Goal: Task Accomplishment & Management: Use online tool/utility

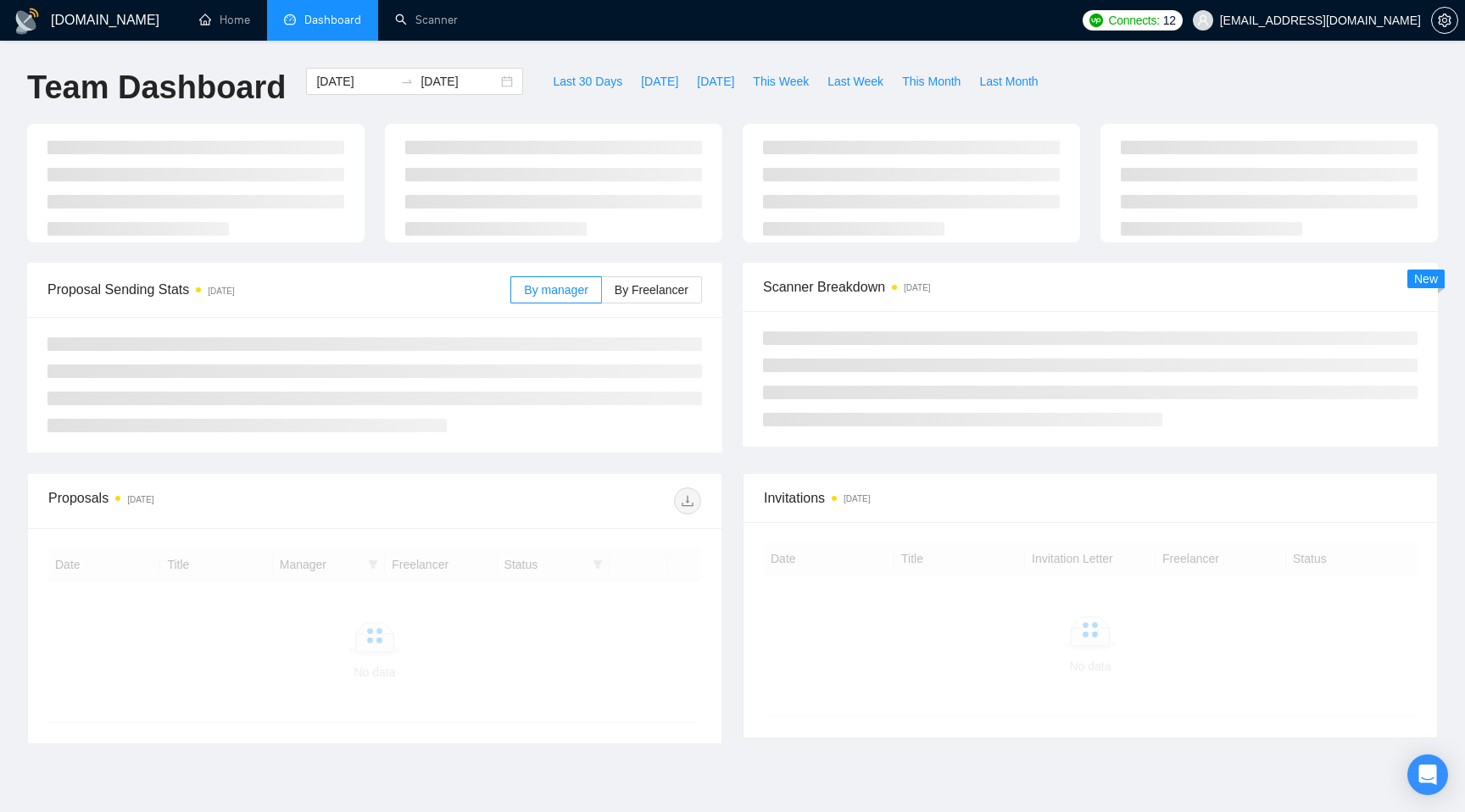
click at [302, 420] on li at bounding box center [247, 425] width 400 height 14
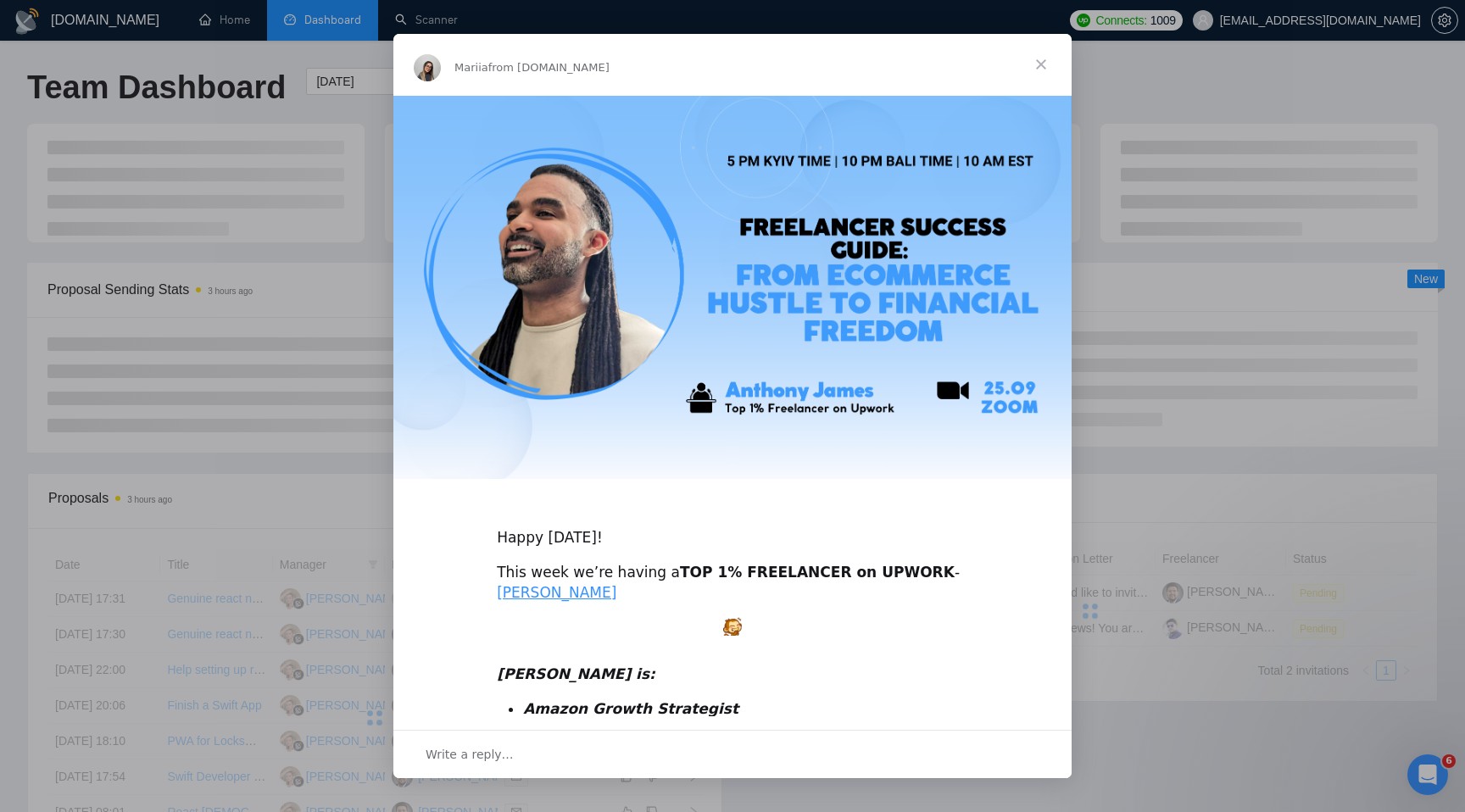
click at [1044, 69] on span "Close" at bounding box center [1040, 64] width 61 height 61
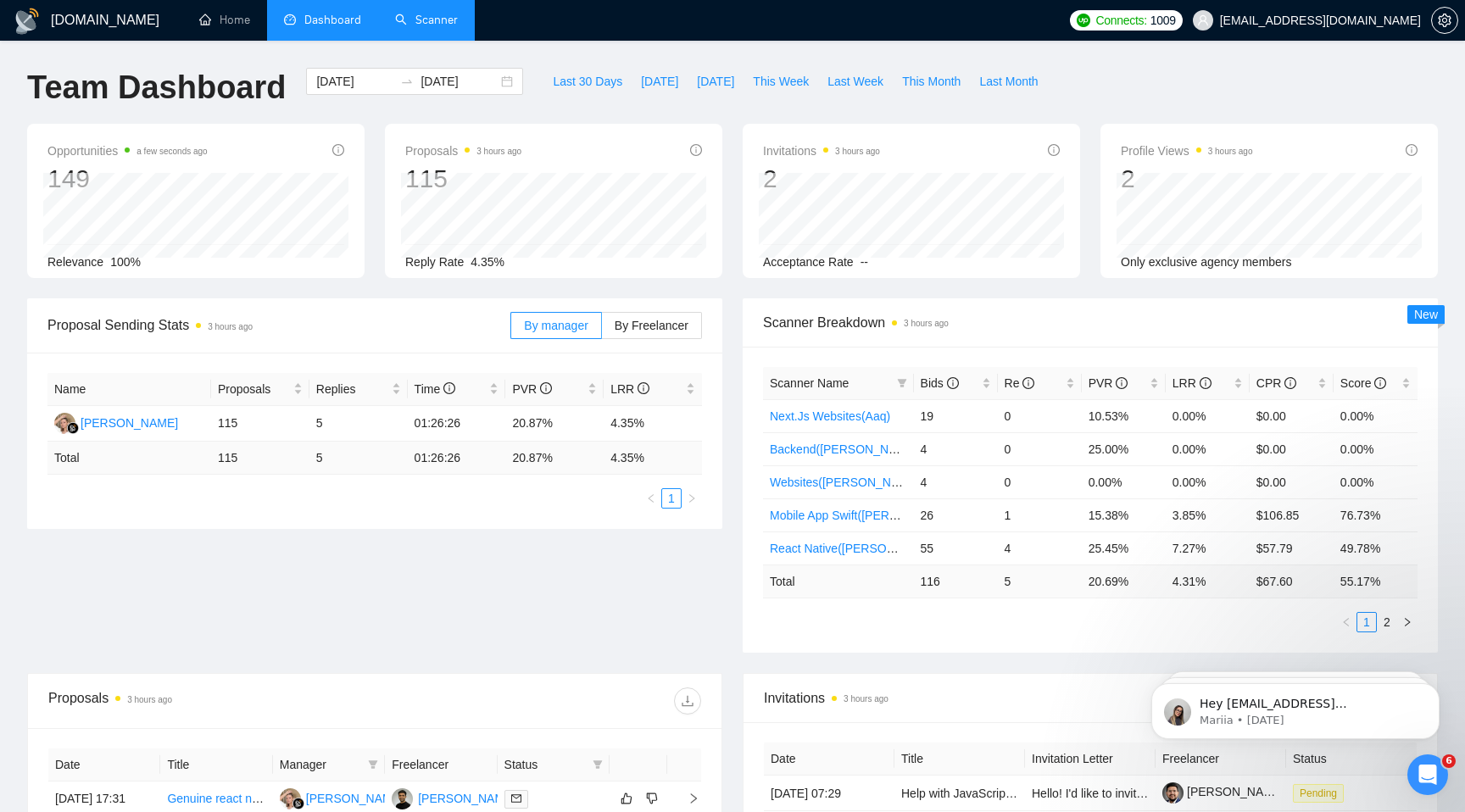
click at [430, 27] on link "Scanner" at bounding box center [426, 20] width 63 height 14
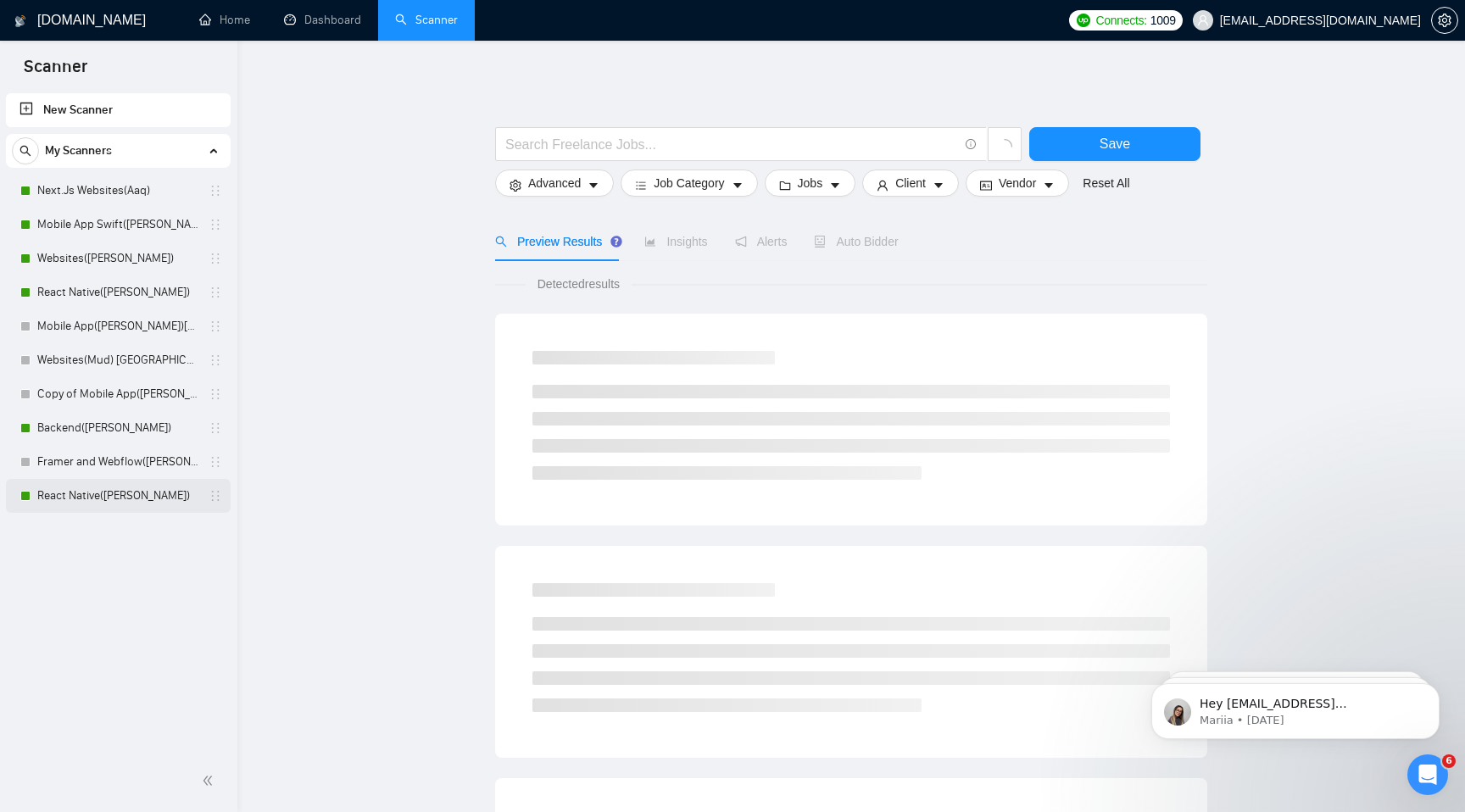
click at [125, 491] on link "React Native(Mudassir)" at bounding box center [118, 495] width 161 height 34
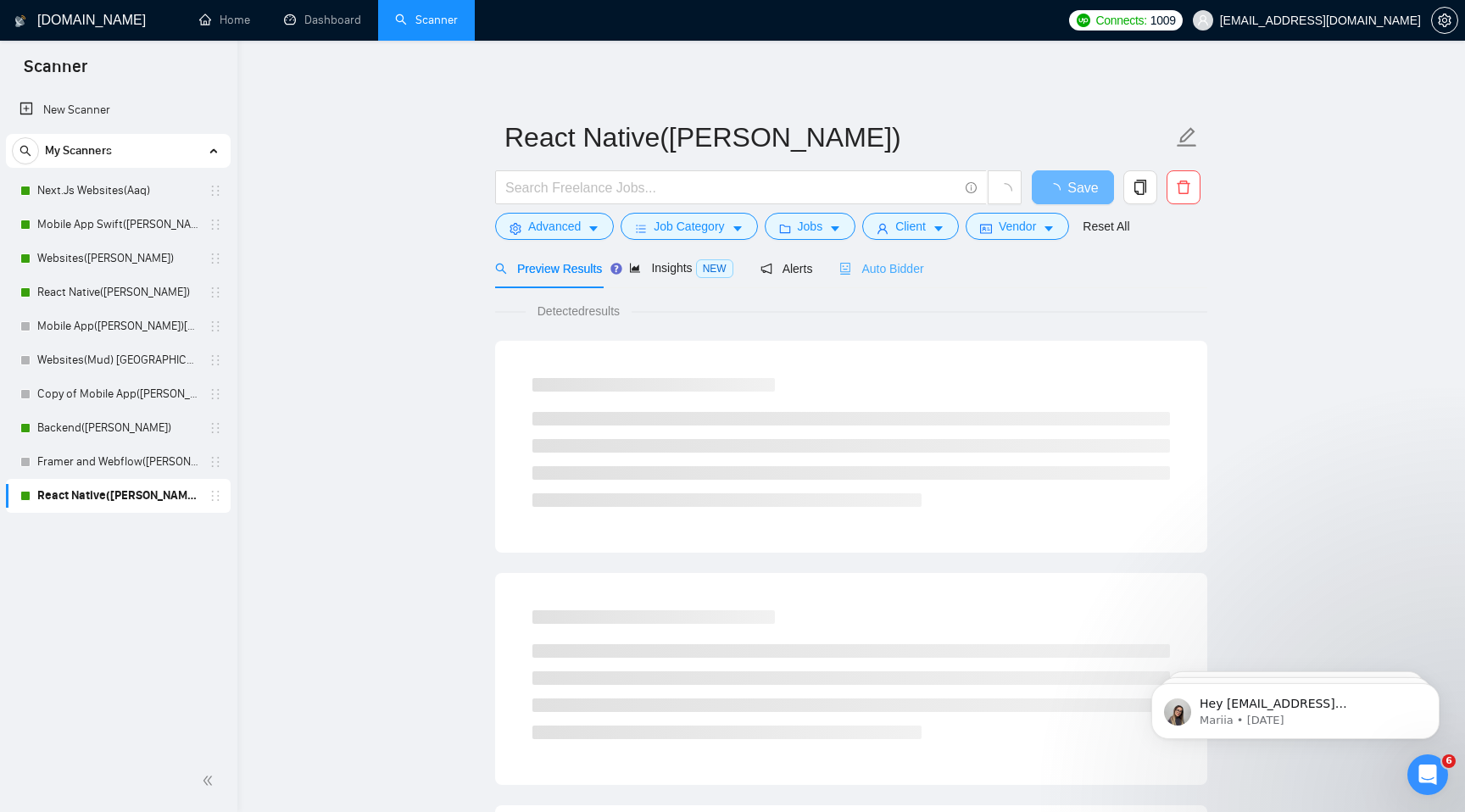
click at [870, 254] on div "Auto Bidder" at bounding box center [881, 268] width 84 height 40
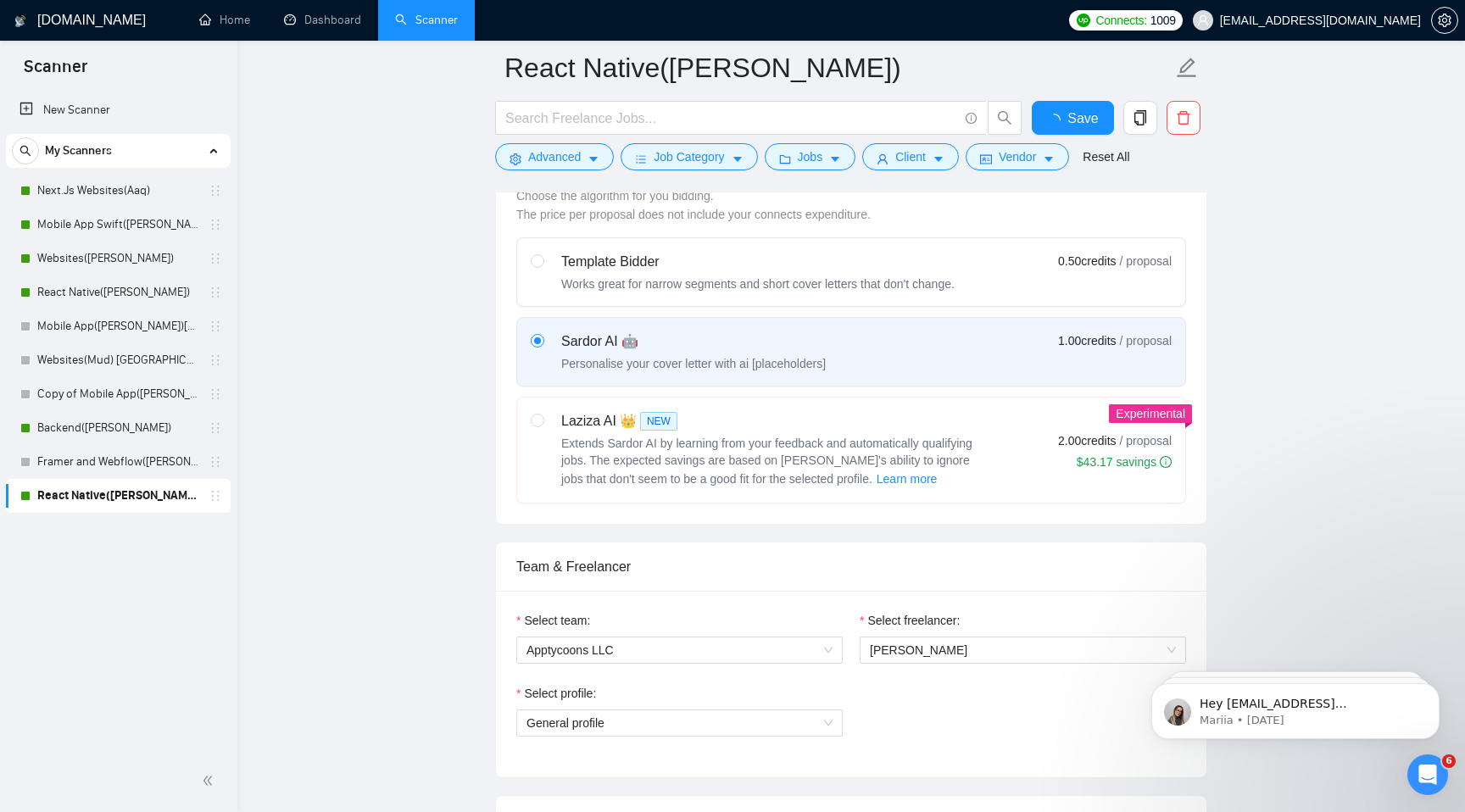
scroll to position [430, 0]
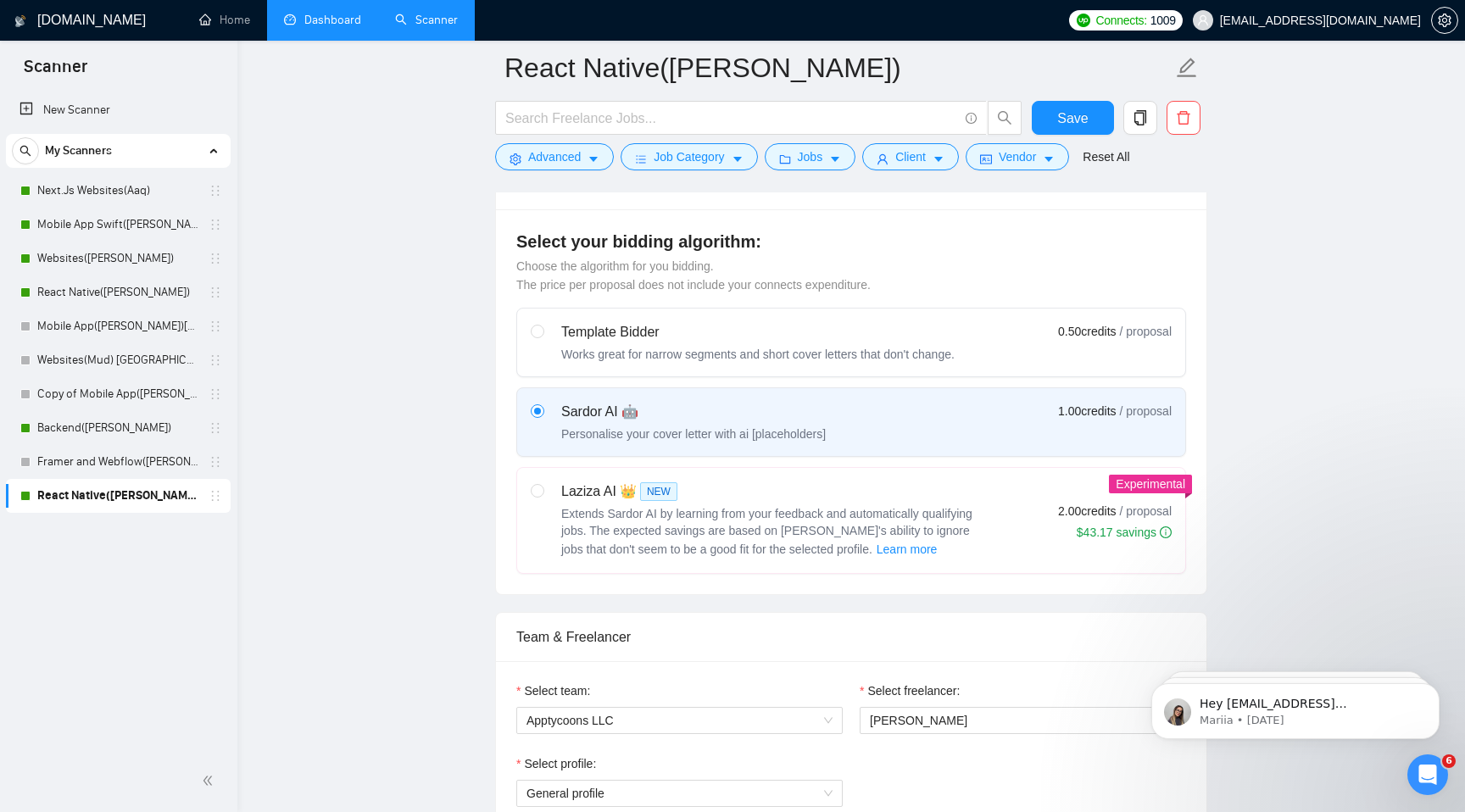
click at [284, 17] on link "Dashboard" at bounding box center [322, 20] width 77 height 14
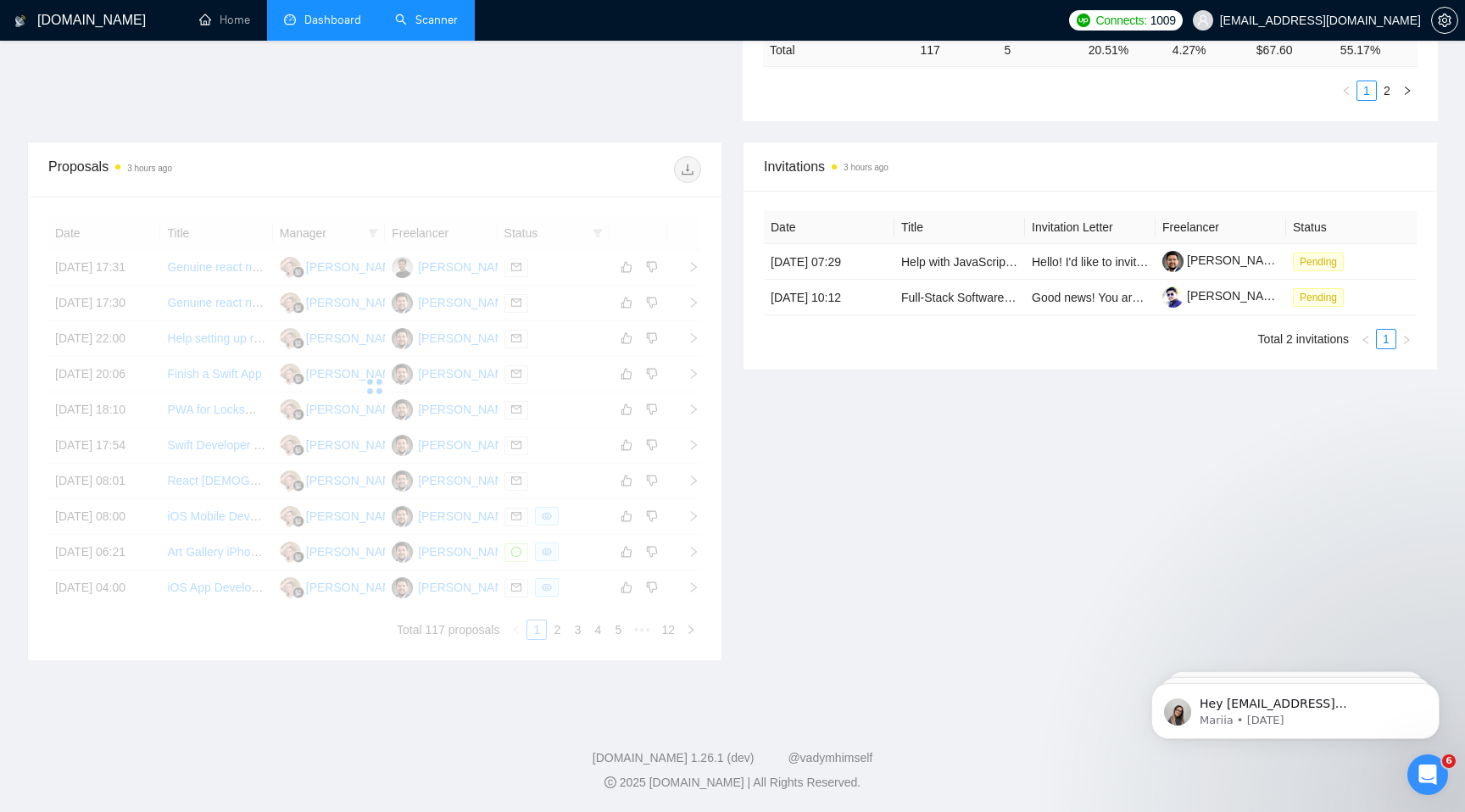
scroll to position [692, 0]
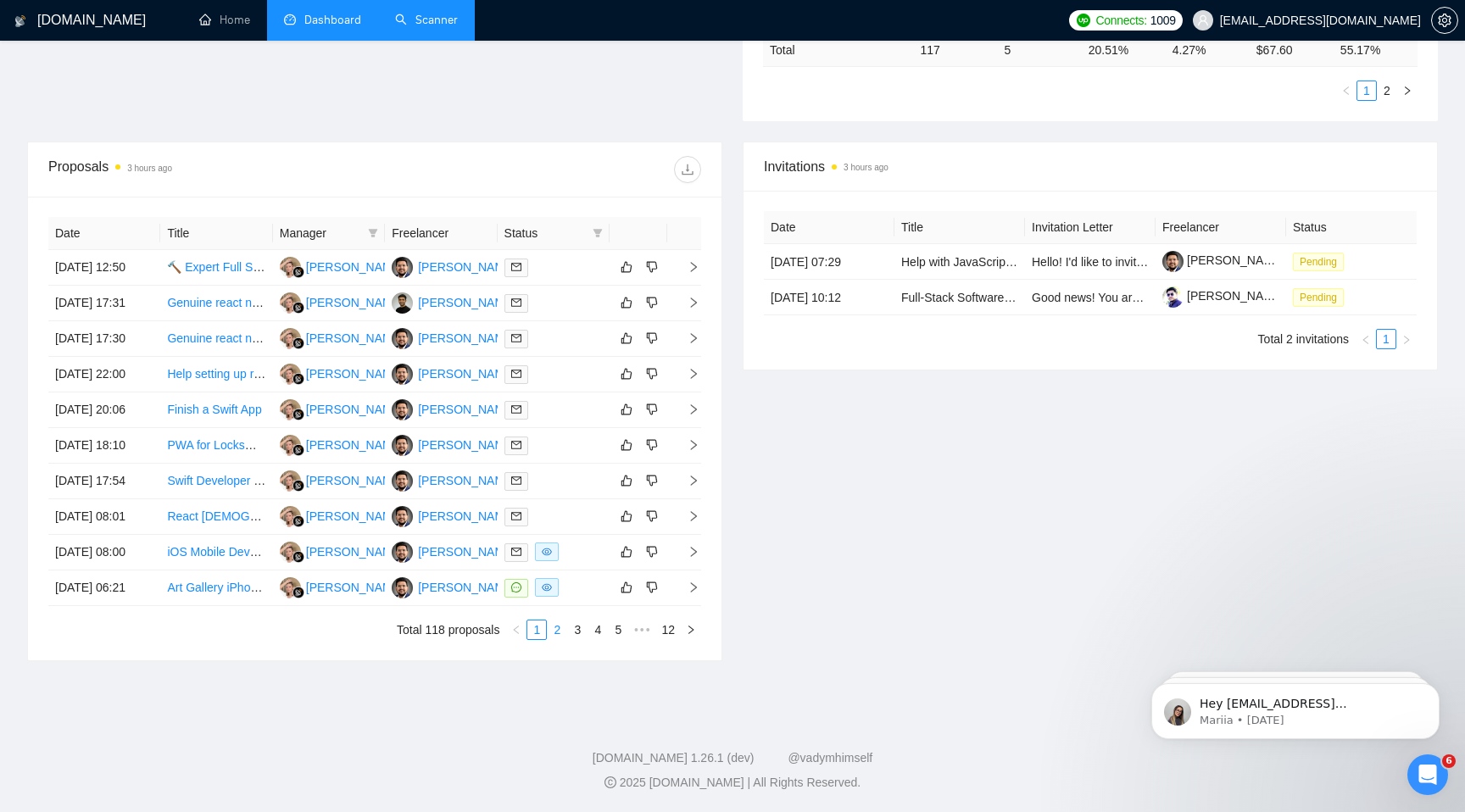
click at [556, 621] on link "2" at bounding box center [556, 630] width 19 height 19
click at [579, 623] on link "3" at bounding box center [577, 630] width 19 height 19
click at [540, 632] on link "1" at bounding box center [536, 630] width 19 height 19
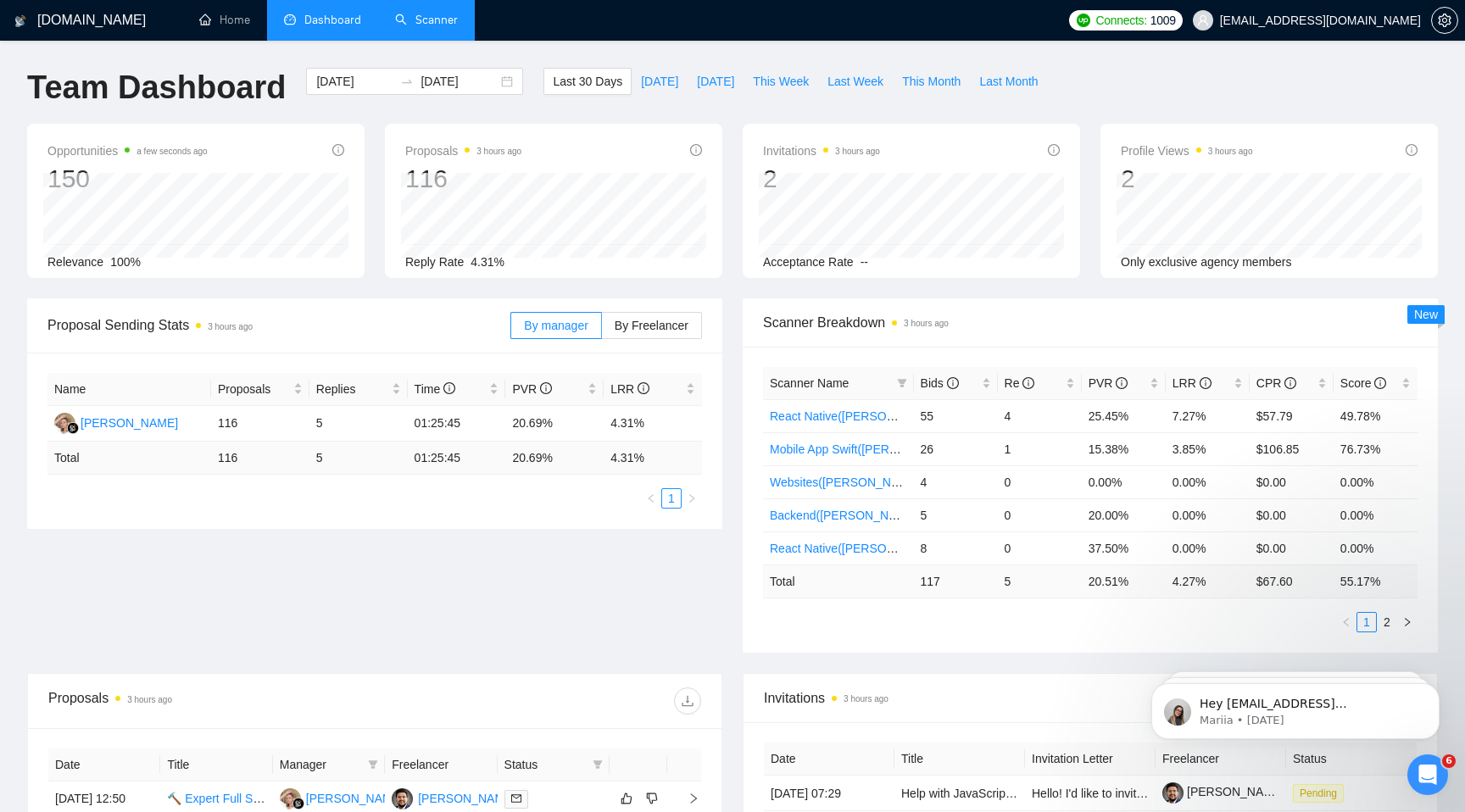
click at [1146, 24] on span "Connects:" at bounding box center [1120, 20] width 51 height 19
